Goal: Check status

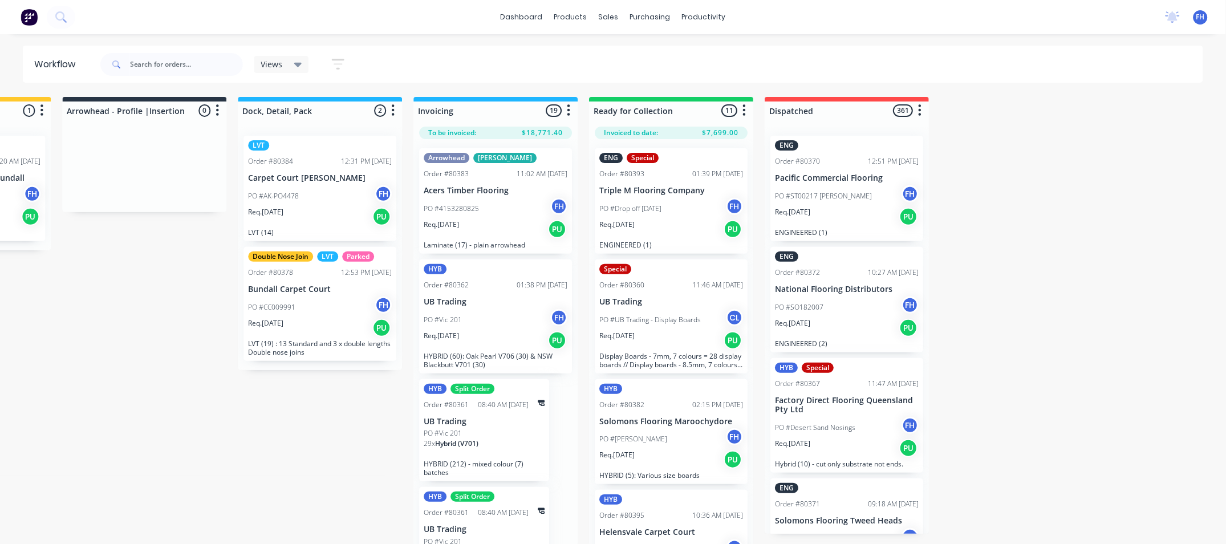
scroll to position [0, 840]
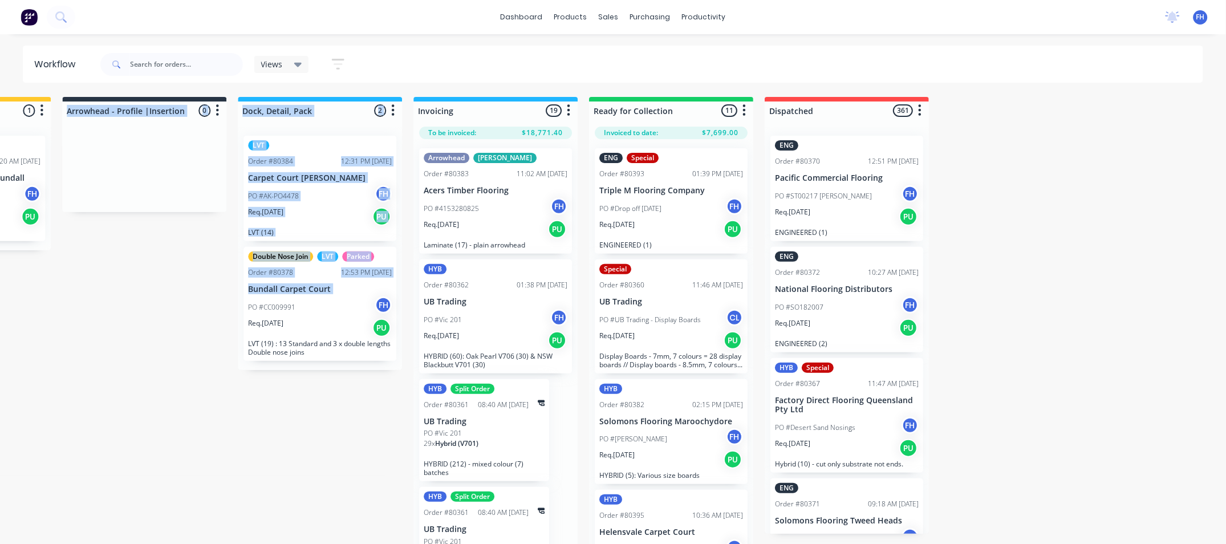
drag, startPoint x: 108, startPoint y: 290, endPoint x: 194, endPoint y: 309, distance: 88.7
click at [194, 309] on div "Submitted 34 Summaries Total order value Invoiced to date To be invoiced HYB Or…" at bounding box center [184, 321] width 2067 height 449
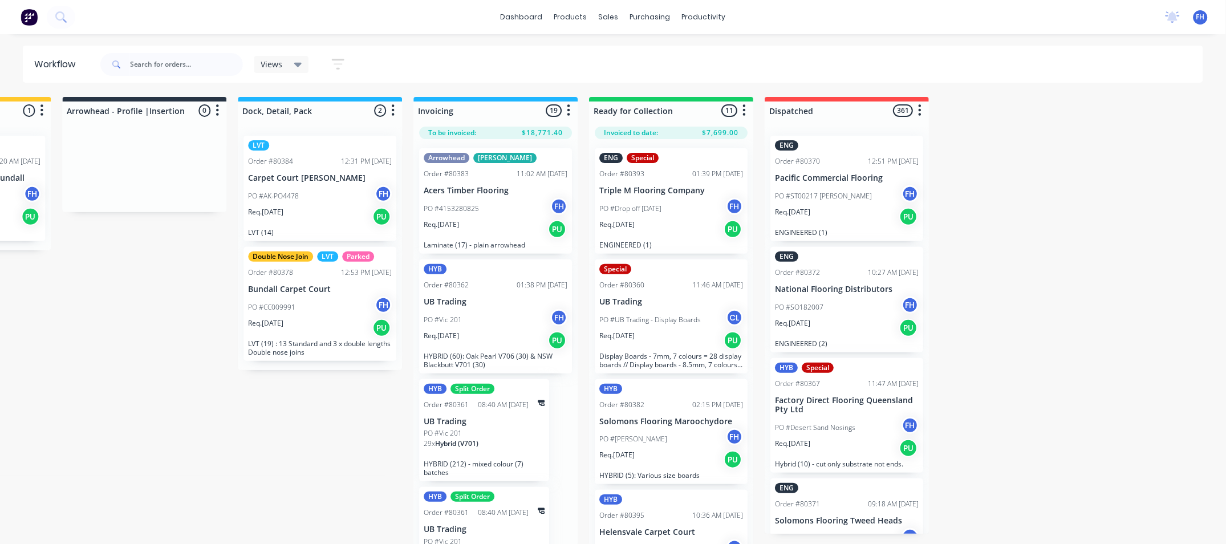
drag, startPoint x: 194, startPoint y: 309, endPoint x: 137, endPoint y: 345, distance: 68.2
click at [140, 351] on div "Submitted 34 Summaries Total order value Invoiced to date To be invoiced HYB Or…" at bounding box center [184, 321] width 2067 height 449
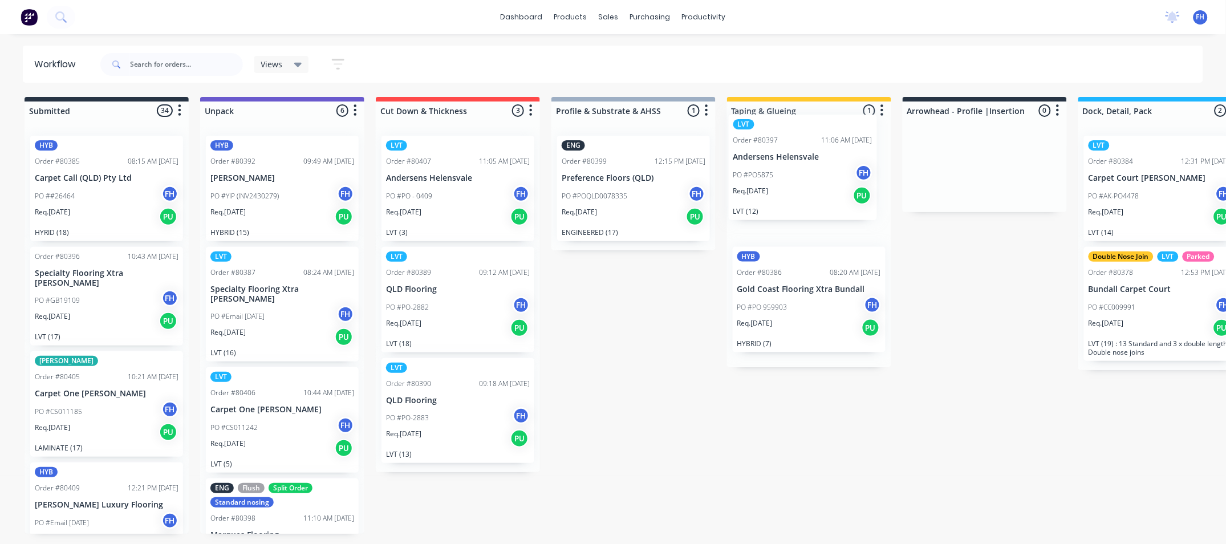
drag, startPoint x: 283, startPoint y: 283, endPoint x: 811, endPoint y: 151, distance: 544.4
click at [811, 151] on div "Submitted 34 Summaries Total order value Invoiced to date To be invoiced HYB Or…" at bounding box center [1024, 321] width 2067 height 449
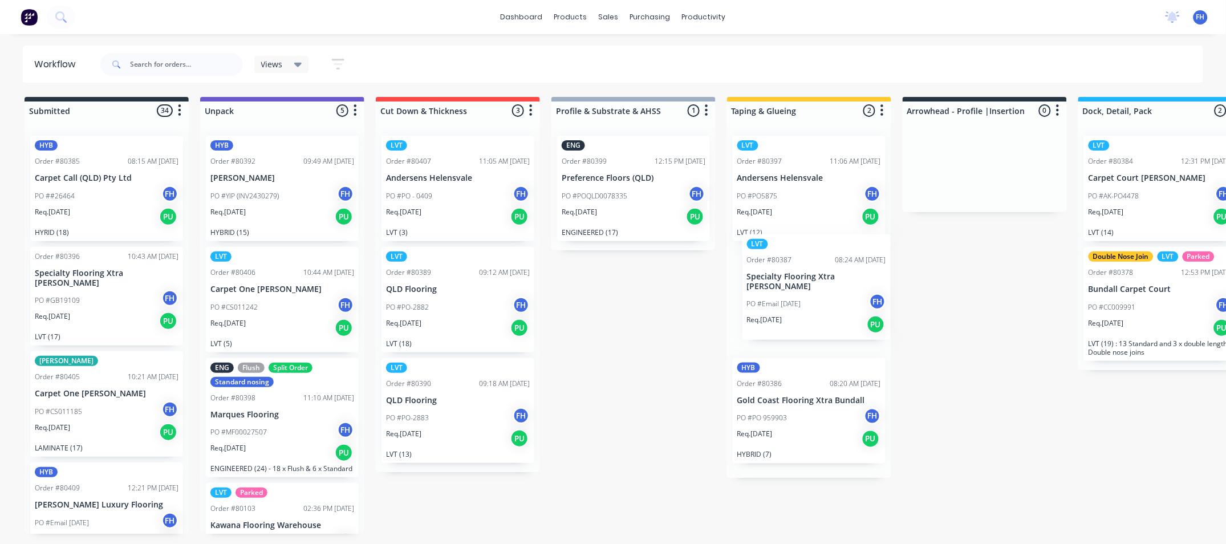
drag, startPoint x: 285, startPoint y: 311, endPoint x: 824, endPoint y: 300, distance: 539.5
click at [827, 299] on div "Submitted 34 Summaries Total order value Invoiced to date To be invoiced HYB Or…" at bounding box center [1024, 321] width 2067 height 449
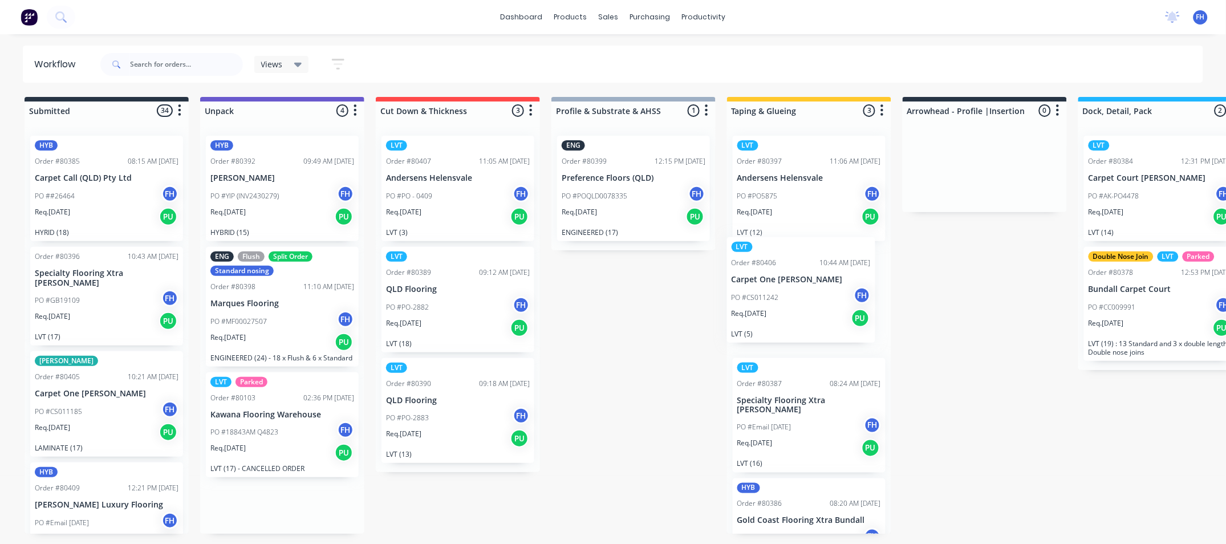
drag, startPoint x: 266, startPoint y: 307, endPoint x: 799, endPoint y: 296, distance: 533.2
click at [799, 296] on div "Submitted 34 Summaries Total order value Invoiced to date To be invoiced HYB Or…" at bounding box center [1024, 321] width 2067 height 449
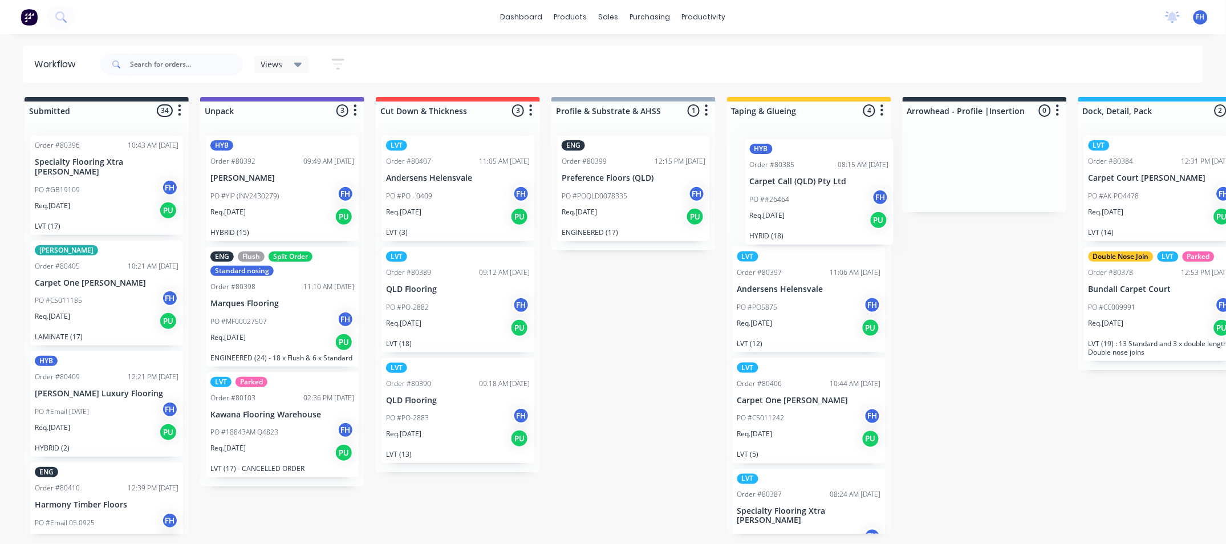
drag, startPoint x: 98, startPoint y: 200, endPoint x: 819, endPoint y: 203, distance: 720.6
click at [819, 203] on div "Submitted 34 Summaries Total order value Invoiced to date To be invoiced HYB Or…" at bounding box center [1024, 321] width 2067 height 449
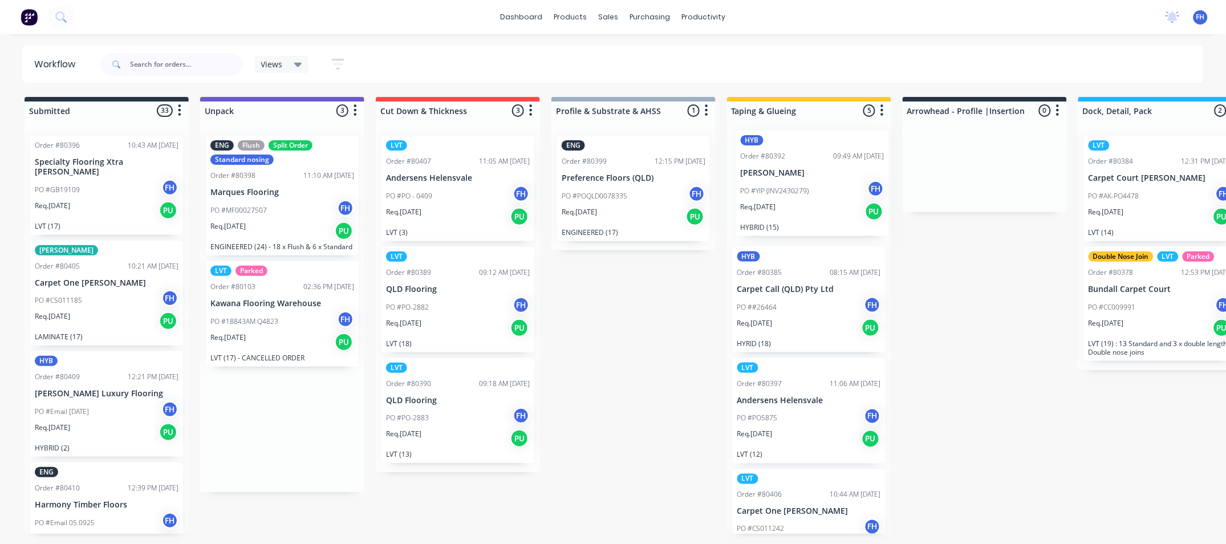
drag, startPoint x: 257, startPoint y: 174, endPoint x: 791, endPoint y: 172, distance: 534.8
click at [794, 173] on div "Submitted 33 Summaries Total order value Invoiced to date To be invoiced Order …" at bounding box center [1024, 321] width 2067 height 449
